Goal: Task Accomplishment & Management: Use online tool/utility

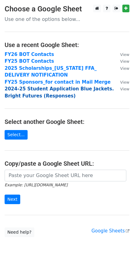
click at [48, 86] on strong "2024-25 Student Application Blue Jackets. Bright Futures (Responses)" at bounding box center [59, 92] width 109 height 13
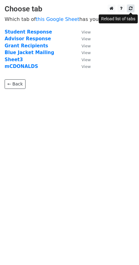
click at [130, 10] on icon at bounding box center [131, 8] width 4 height 4
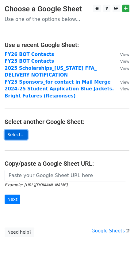
click at [18, 134] on link "Select..." at bounding box center [16, 135] width 23 height 10
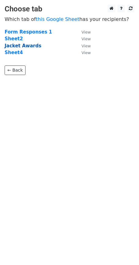
click at [33, 45] on strong "Jacket Awards" at bounding box center [23, 46] width 37 height 6
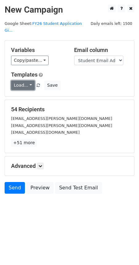
click at [21, 80] on link "Load..." at bounding box center [23, 85] width 24 height 10
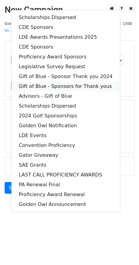
click at [53, 81] on link "Gift of Blue - Sponsors for Thank yous" at bounding box center [65, 86] width 108 height 10
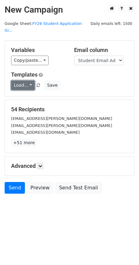
click at [26, 81] on link "Load..." at bounding box center [23, 85] width 24 height 10
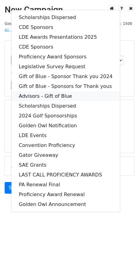
click at [46, 91] on link "Advisors - Gift of Blue" at bounding box center [65, 96] width 108 height 10
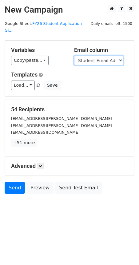
click at [115, 56] on select "Student Name (First & Last) Student Email Address Chapter Advisor Email Address…" at bounding box center [98, 61] width 49 height 10
select select "Advisor Email Address"
click at [74, 56] on select "Student Name (First & Last) Student Email Address Chapter Advisor Email Address…" at bounding box center [98, 61] width 49 height 10
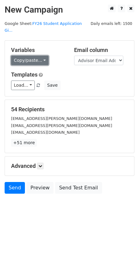
click at [36, 56] on link "Copy/paste..." at bounding box center [29, 61] width 37 height 10
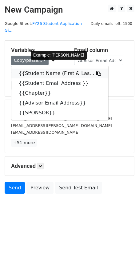
click at [44, 69] on link "{{Student Name (First & Las..." at bounding box center [59, 74] width 97 height 10
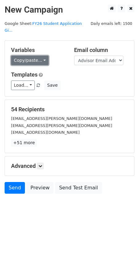
click at [33, 56] on link "Copy/paste..." at bounding box center [29, 61] width 37 height 10
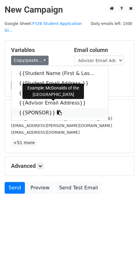
click at [41, 108] on link "{{SPONSOR}}" at bounding box center [59, 113] width 97 height 10
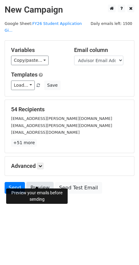
click at [35, 182] on link "Preview" at bounding box center [39, 188] width 27 height 12
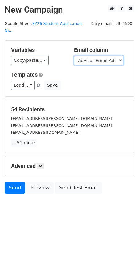
click at [106, 56] on select "Student Name (First & Last) Student Email Address Chapter Advisor Email Address…" at bounding box center [98, 61] width 49 height 10
click at [74, 56] on select "Student Name (First & Last) Student Email Address Chapter Advisor Email Address…" at bounding box center [98, 61] width 49 height 10
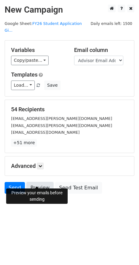
click at [34, 182] on link "Preview" at bounding box center [39, 188] width 27 height 12
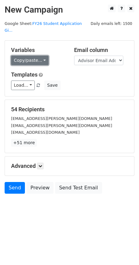
click at [26, 56] on link "Copy/paste..." at bounding box center [29, 61] width 37 height 10
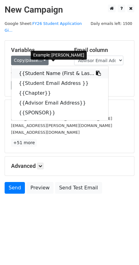
click at [31, 69] on link "{{Student Name (First & Las..." at bounding box center [59, 74] width 97 height 10
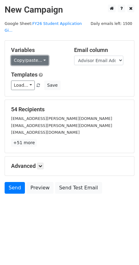
click at [38, 56] on link "Copy/paste..." at bounding box center [29, 61] width 37 height 10
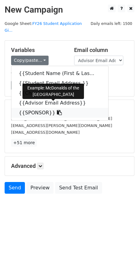
click at [35, 108] on link "{{SPONSOR}}" at bounding box center [59, 113] width 97 height 10
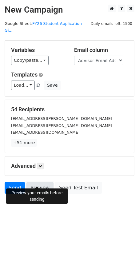
click at [34, 182] on link "Preview" at bounding box center [39, 188] width 27 height 12
click at [33, 182] on link "Preview" at bounding box center [39, 188] width 27 height 12
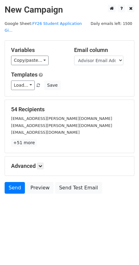
click at [52, 26] on main "New Campaign Daily emails left: 1500 Google Sheet: FY26 Student Application Gi.…" at bounding box center [69, 101] width 139 height 192
click at [53, 24] on link "FY26 Student Application Gi..." at bounding box center [43, 27] width 77 height 12
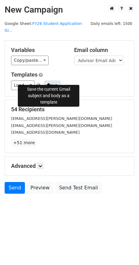
click at [48, 80] on button "Save" at bounding box center [52, 85] width 16 height 10
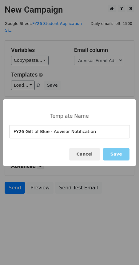
type input "FY26 Gift of Blue - Advisor Notification"
click at [122, 153] on button "Save" at bounding box center [116, 154] width 26 height 13
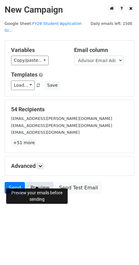
click at [39, 182] on link "Preview" at bounding box center [39, 188] width 27 height 12
